Goal: Obtain resource: Obtain resource

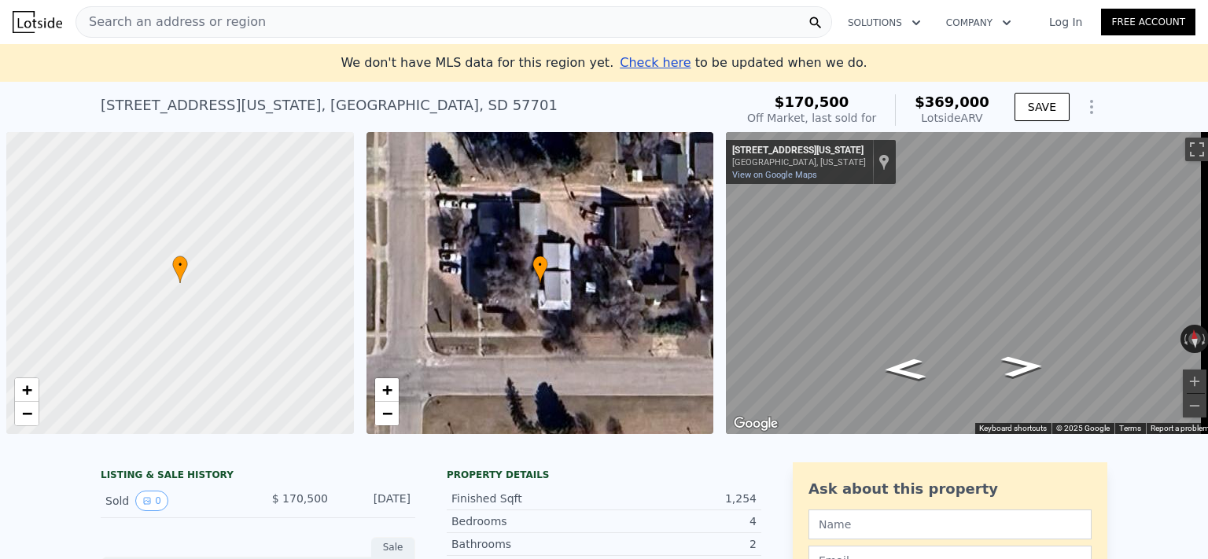
scroll to position [0, 6]
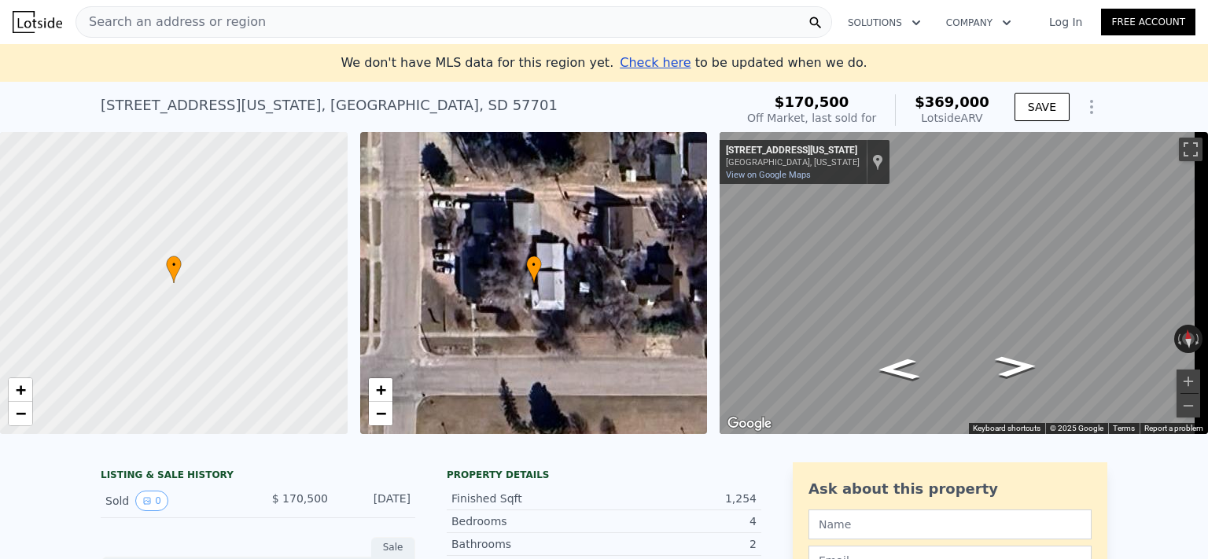
click at [219, 26] on span "Search an address or region" at bounding box center [171, 22] width 190 height 19
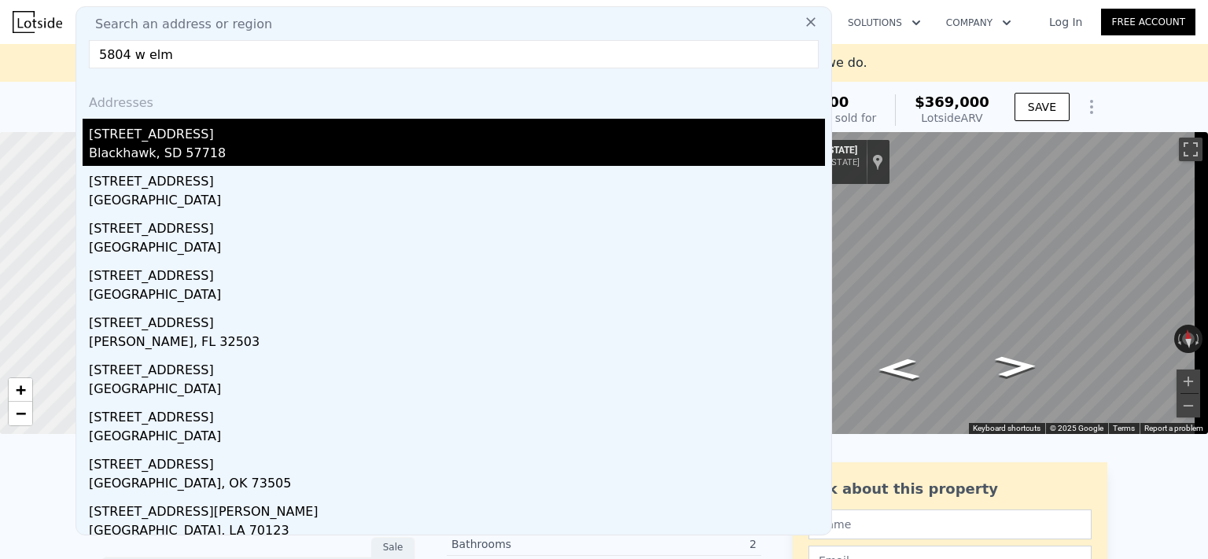
type input "5804 w elm"
click at [244, 137] on div "[STREET_ADDRESS]" at bounding box center [457, 131] width 736 height 25
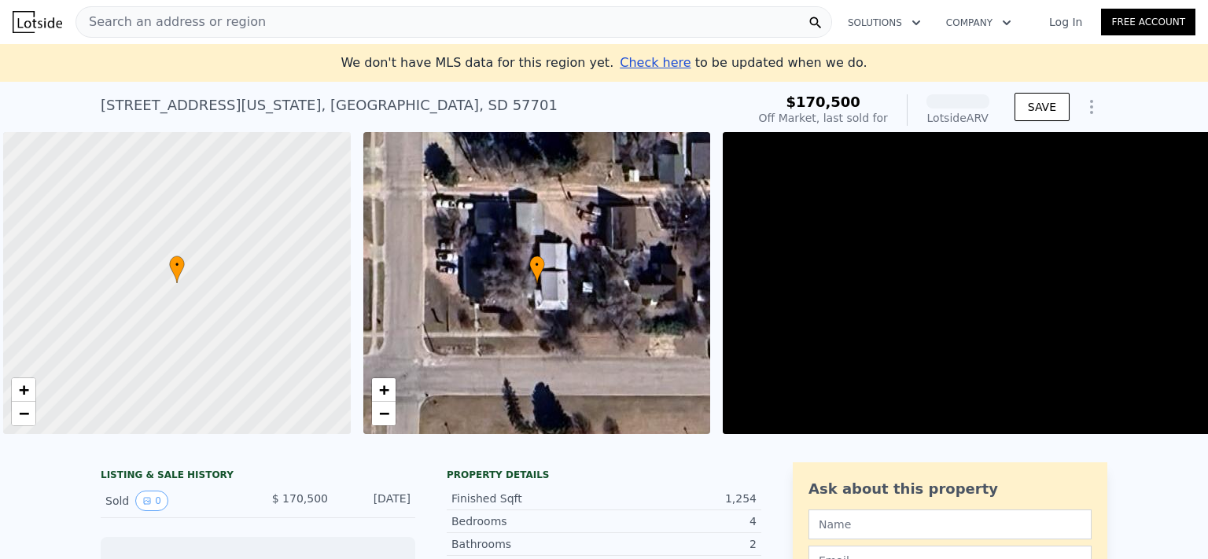
scroll to position [0, 6]
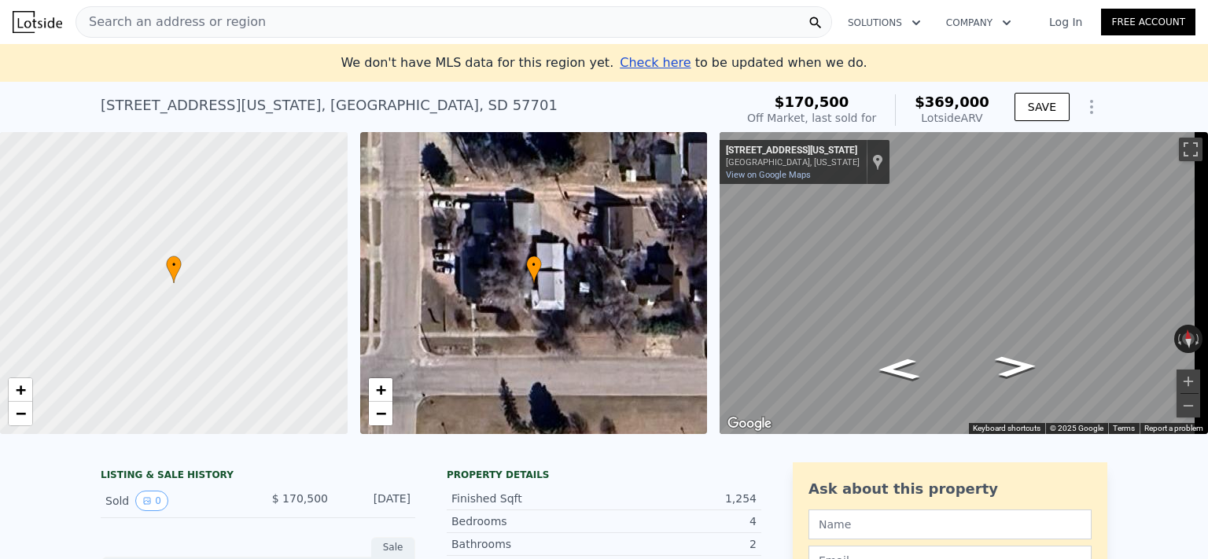
click at [255, 18] on div "Search an address or region" at bounding box center [454, 21] width 757 height 31
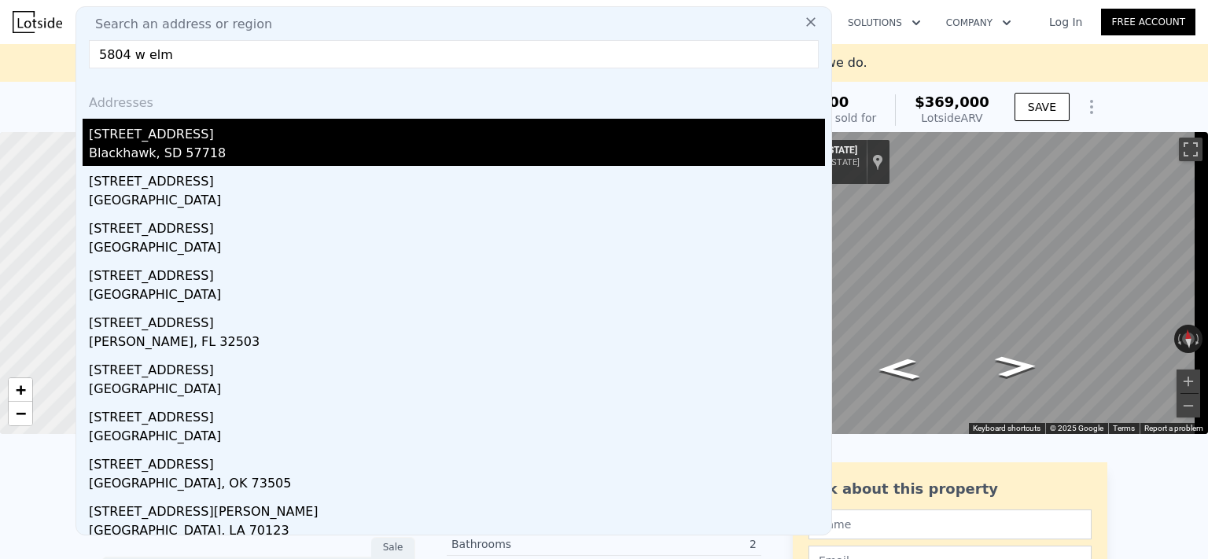
type input "5804 w elm"
click at [455, 133] on div "[STREET_ADDRESS]" at bounding box center [457, 131] width 736 height 25
